Goal: Transaction & Acquisition: Obtain resource

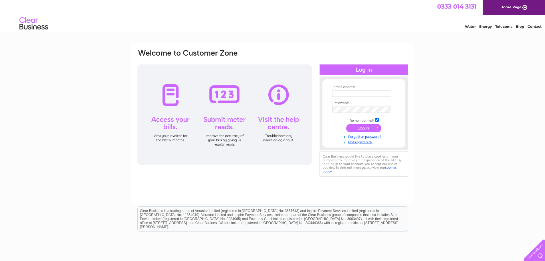
click at [369, 93] on input "text" at bounding box center [361, 93] width 59 height 6
type input "tommy.wan@btinternet.com"
click at [346, 124] on input "submit" at bounding box center [363, 128] width 35 height 8
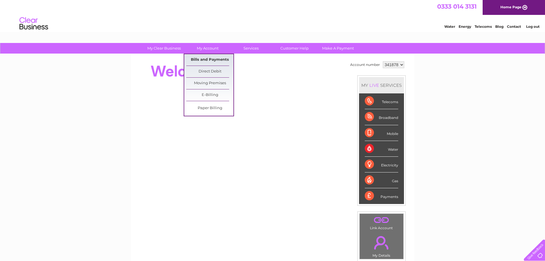
click at [209, 59] on link "Bills and Payments" at bounding box center [209, 59] width 47 height 11
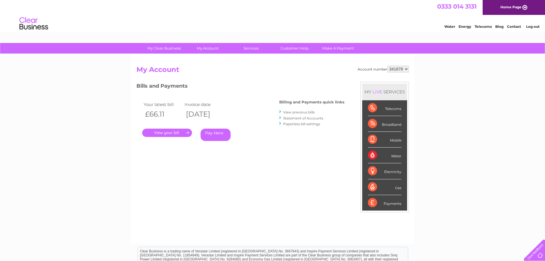
click at [302, 111] on link "View previous bills" at bounding box center [298, 112] width 31 height 4
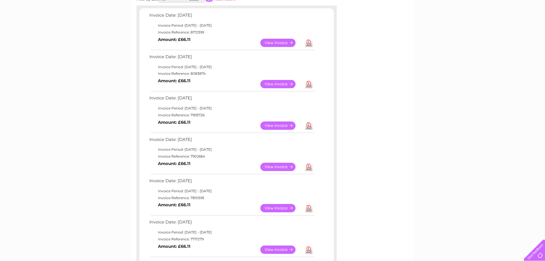
scroll to position [86, 0]
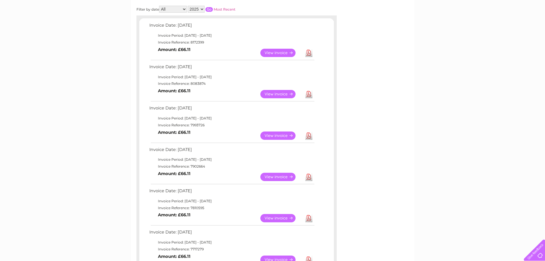
click at [308, 135] on link "Download" at bounding box center [308, 135] width 7 height 8
click at [310, 94] on link "Download" at bounding box center [308, 94] width 7 height 8
click at [310, 53] on link "Download" at bounding box center [308, 53] width 7 height 8
